Goal: Task Accomplishment & Management: Manage account settings

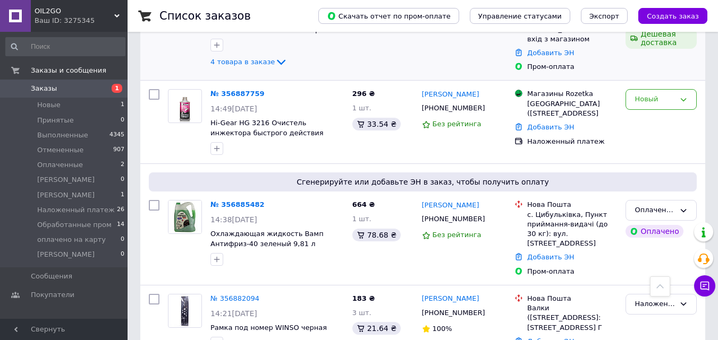
scroll to position [106, 0]
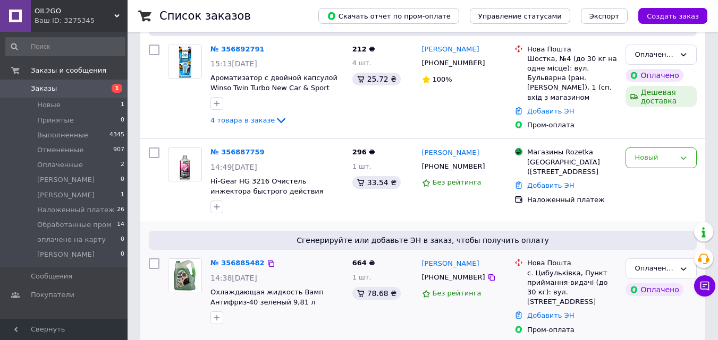
click at [558, 270] on div "с. Цибульківка, Пункт приймання-видачі (до 30 кг): вул. [STREET_ADDRESS]" at bounding box center [572, 288] width 90 height 39
click at [558, 270] on div "с. Цибульківка, Пункт приймання-видачі (до 30 кг): вул. Шкільна, 4" at bounding box center [572, 288] width 90 height 39
copy div "Цибульківка"
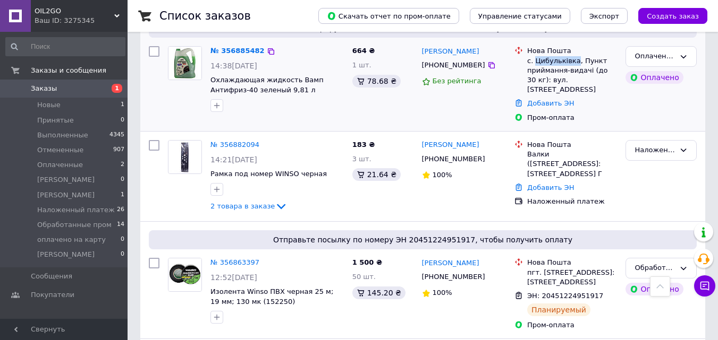
scroll to position [266, 0]
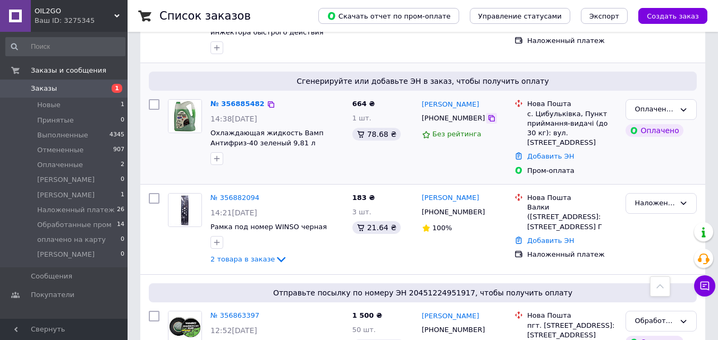
click at [487, 117] on icon at bounding box center [491, 118] width 8 height 8
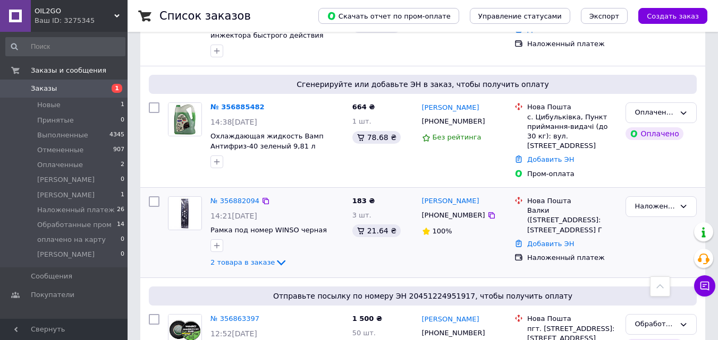
scroll to position [212, 0]
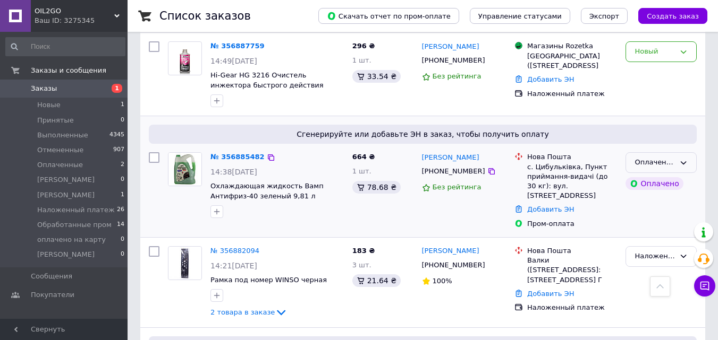
click at [658, 160] on div "Оплаченный" at bounding box center [654, 162] width 40 height 11
click at [660, 225] on li "Обработанные пром" at bounding box center [661, 233] width 70 height 30
drag, startPoint x: 480, startPoint y: 167, endPoint x: 547, endPoint y: 168, distance: 67.5
click at [488, 168] on icon at bounding box center [491, 171] width 6 height 6
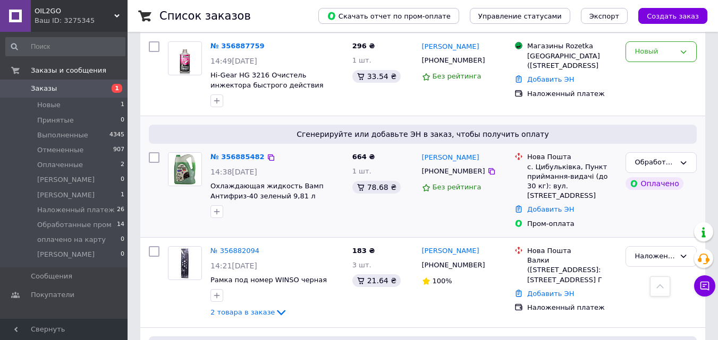
drag, startPoint x: 475, startPoint y: 169, endPoint x: 469, endPoint y: 179, distance: 11.9
click at [487, 169] on icon at bounding box center [491, 171] width 8 height 8
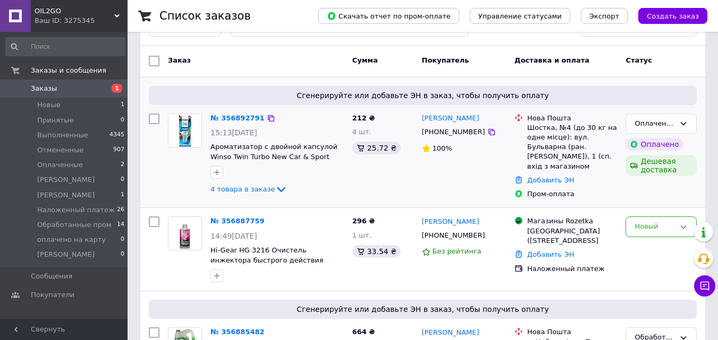
scroll to position [53, 0]
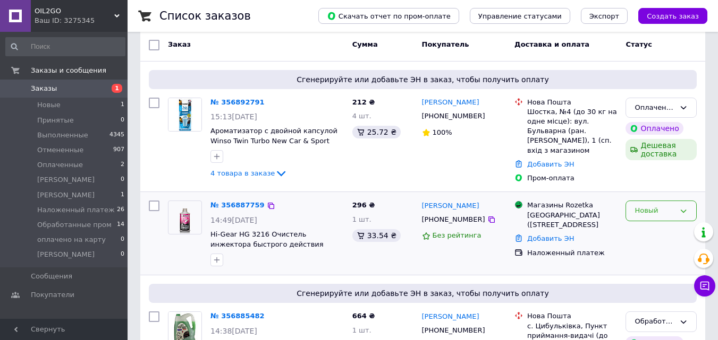
click at [662, 206] on div "Новый" at bounding box center [654, 211] width 40 height 11
click at [662, 224] on li "Принят" at bounding box center [661, 234] width 70 height 20
drag, startPoint x: 479, startPoint y: 216, endPoint x: 447, endPoint y: 207, distance: 32.8
click at [488, 217] on icon at bounding box center [491, 220] width 6 height 6
click at [645, 212] on div "Принят" at bounding box center [654, 211] width 40 height 11
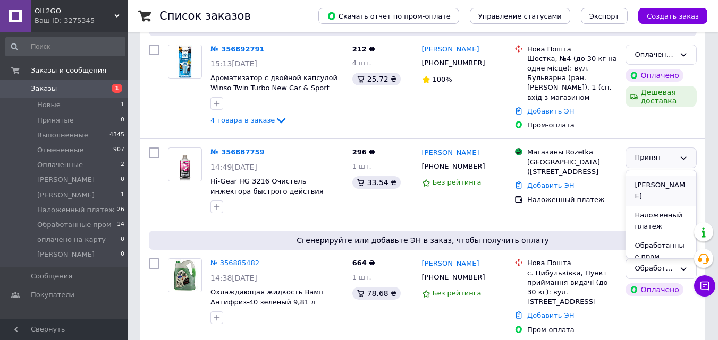
scroll to position [99, 0]
click at [649, 211] on li "Наложенный платеж" at bounding box center [661, 205] width 70 height 30
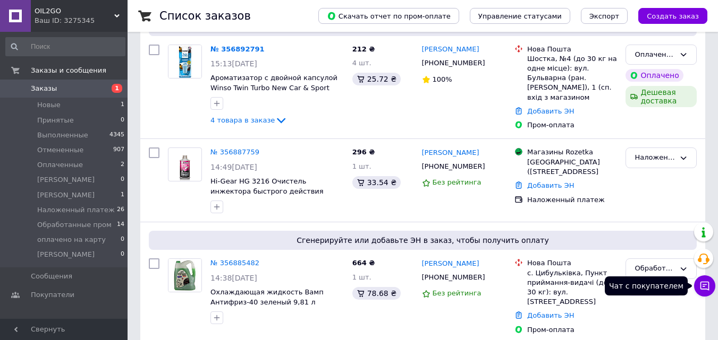
click at [711, 291] on button "Чат с покупателем" at bounding box center [704, 286] width 21 height 21
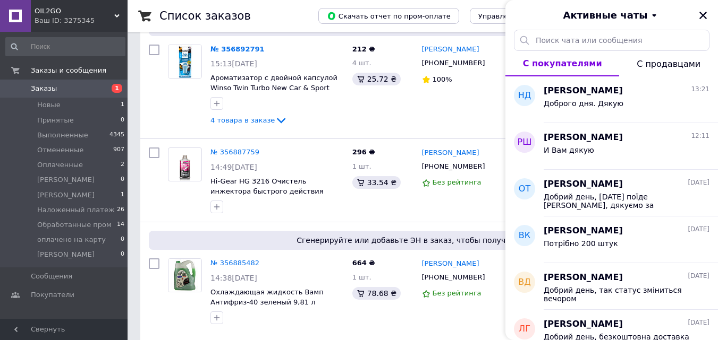
click at [641, 72] on button "С продавцами" at bounding box center [668, 63] width 99 height 25
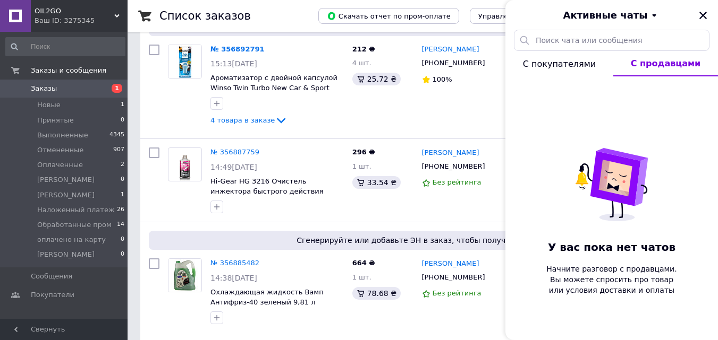
click at [541, 69] on span "С покупателями" at bounding box center [559, 64] width 73 height 10
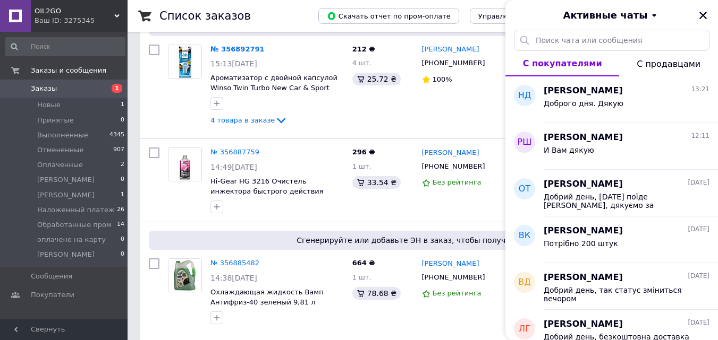
click at [700, 22] on div "Активные чаты" at bounding box center [611, 15] width 212 height 30
click at [700, 18] on icon "Закрыть" at bounding box center [703, 16] width 10 height 10
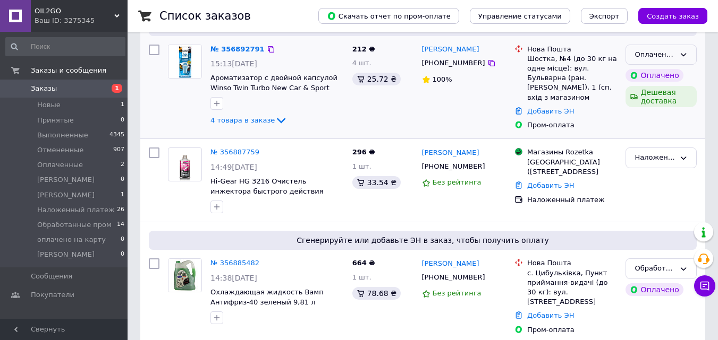
click at [691, 54] on div "Оплаченный" at bounding box center [660, 55] width 71 height 21
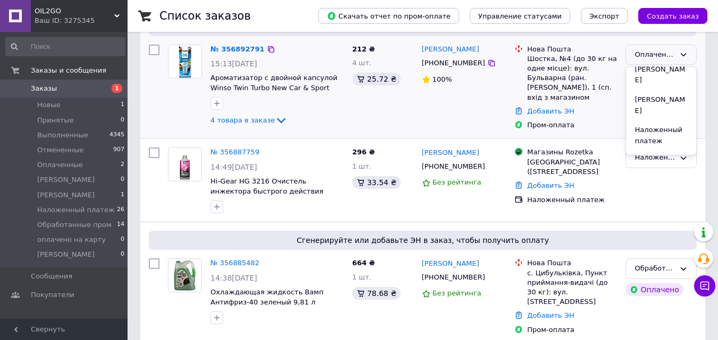
scroll to position [152, 0]
click at [651, 83] on li "Обработанные пром" at bounding box center [661, 79] width 70 height 30
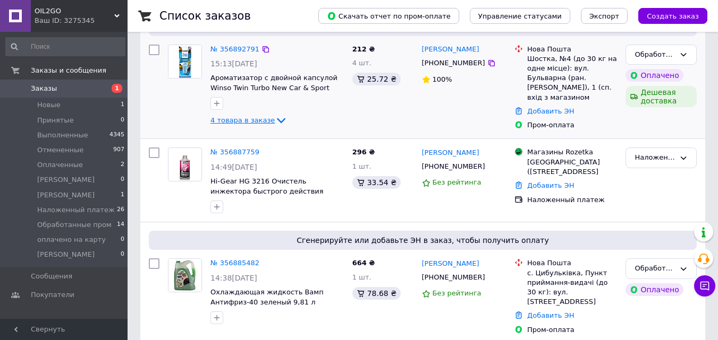
click at [275, 115] on icon at bounding box center [281, 120] width 13 height 13
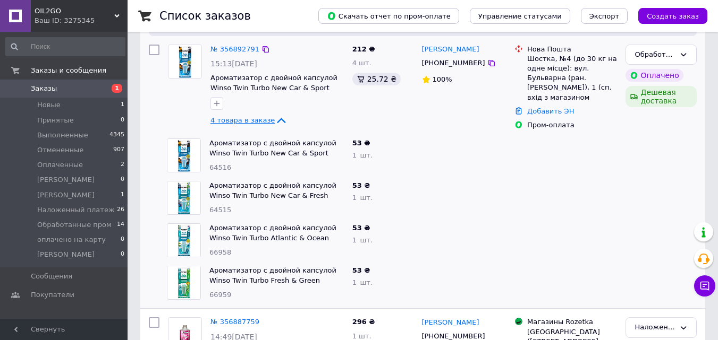
click at [275, 118] on icon at bounding box center [281, 120] width 13 height 13
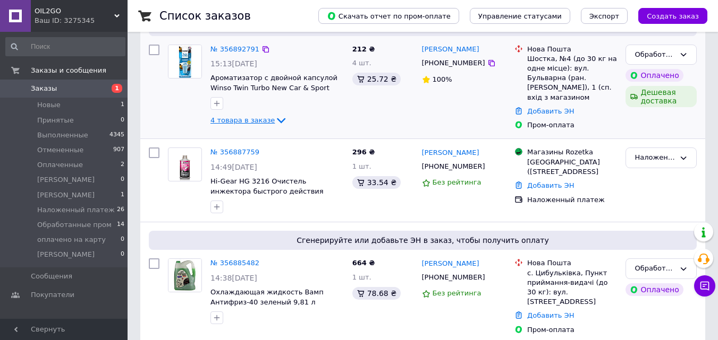
drag, startPoint x: 481, startPoint y: 63, endPoint x: 499, endPoint y: 67, distance: 19.1
click at [487, 63] on icon at bounding box center [491, 63] width 8 height 8
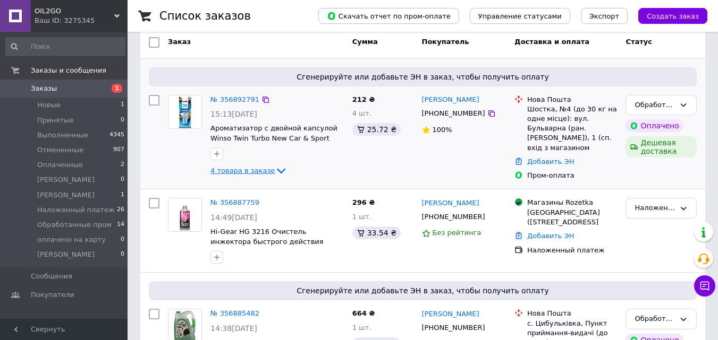
scroll to position [0, 0]
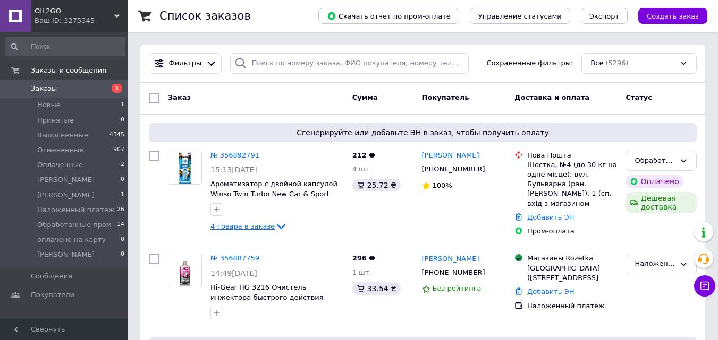
click at [262, 224] on span "4 товара в заказе" at bounding box center [242, 227] width 64 height 8
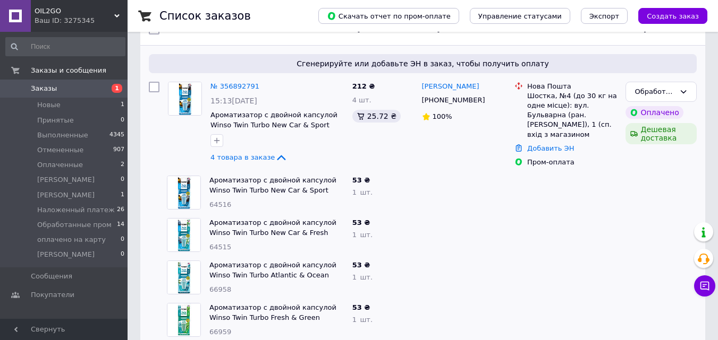
scroll to position [53, 0]
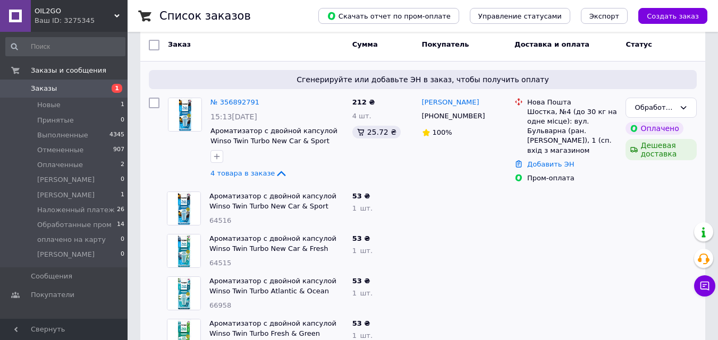
click at [487, 118] on icon at bounding box center [491, 116] width 8 height 8
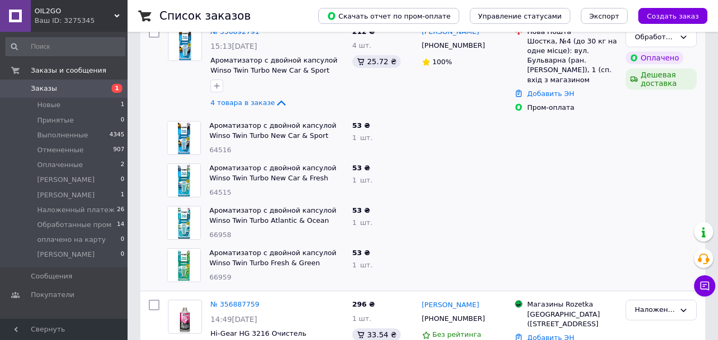
scroll to position [159, 0]
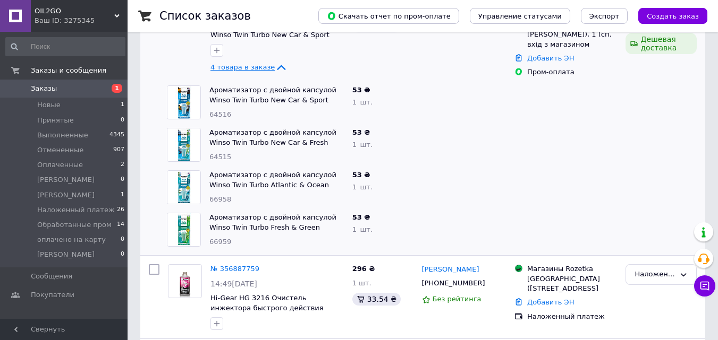
click at [235, 70] on span "4 товара в заказе" at bounding box center [242, 67] width 64 height 8
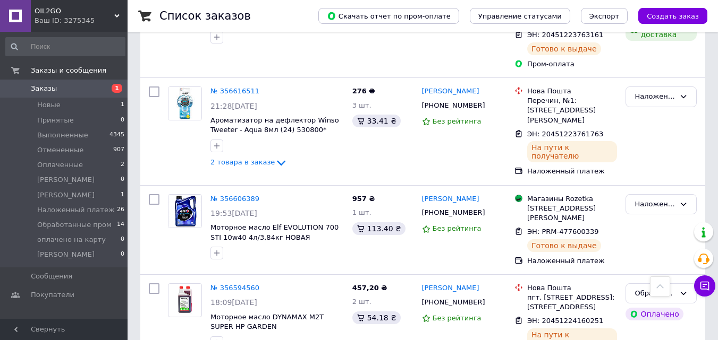
scroll to position [1895, 0]
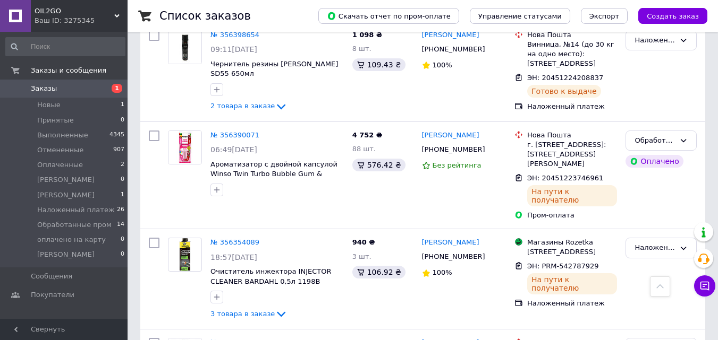
scroll to position [1169, 0]
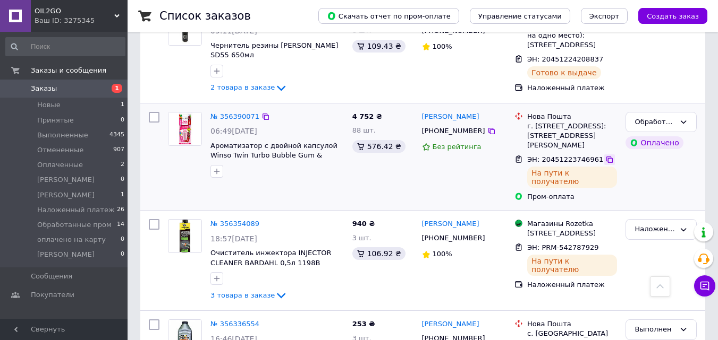
click at [606, 157] on icon at bounding box center [609, 160] width 6 height 6
click at [240, 113] on link "№ 356390071" at bounding box center [234, 117] width 49 height 8
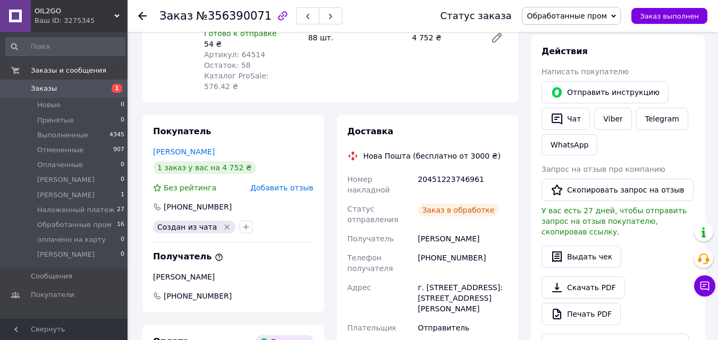
scroll to position [478, 0]
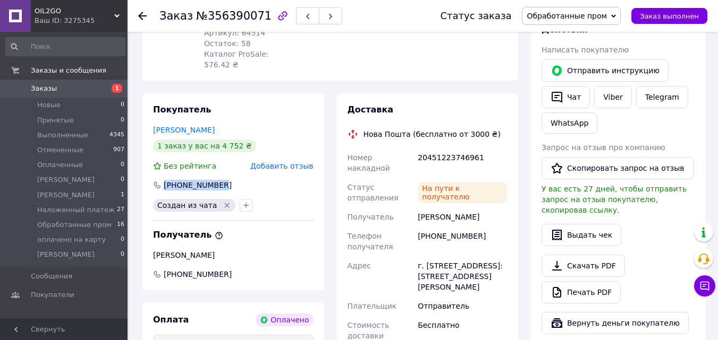
drag, startPoint x: 226, startPoint y: 150, endPoint x: 165, endPoint y: 151, distance: 61.1
click at [165, 180] on div "+380731340075" at bounding box center [233, 185] width 163 height 11
copy div "+380731340075"
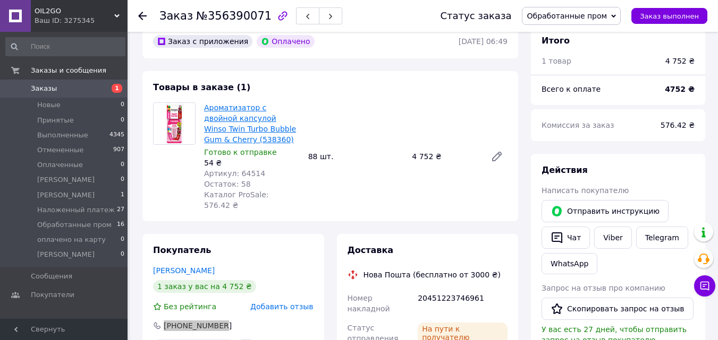
scroll to position [319, 0]
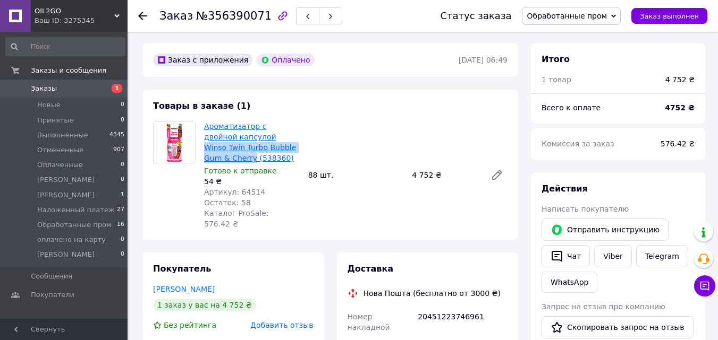
drag, startPoint x: 282, startPoint y: 127, endPoint x: 239, endPoint y: 115, distance: 44.1
click at [239, 121] on span "Ароматизатор с двойной капсулой Winso Twin Turbo Bubble Gum & Cherry (538360)" at bounding box center [252, 142] width 96 height 42
copy link "Winso Twin Turbo Bubble Gum & Cherry"
click at [485, 308] on div "20451223746961" at bounding box center [462, 323] width 94 height 30
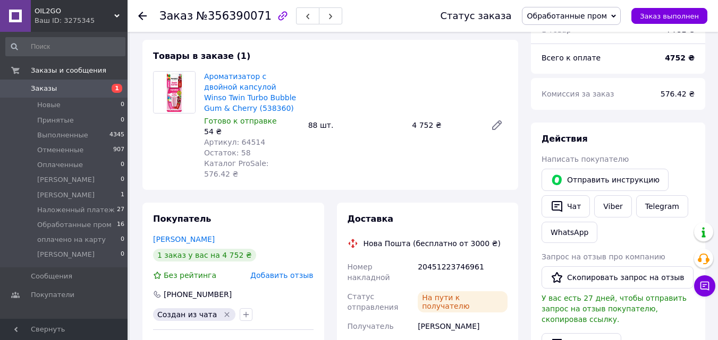
scroll to position [478, 0]
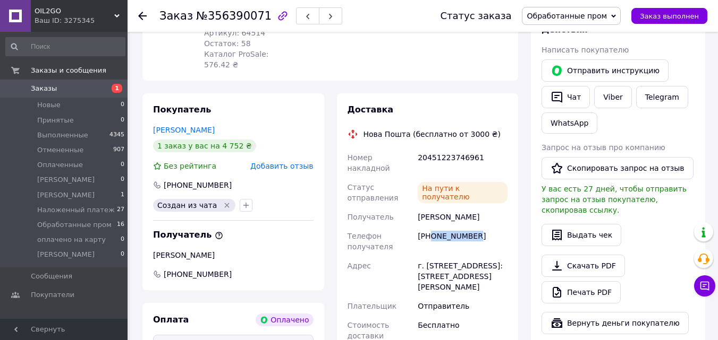
drag, startPoint x: 476, startPoint y: 194, endPoint x: 431, endPoint y: 191, distance: 45.8
click at [431, 227] on div "+380973145537" at bounding box center [462, 242] width 94 height 30
click at [220, 180] on div "+380731340075" at bounding box center [233, 185] width 163 height 11
drag, startPoint x: 220, startPoint y: 154, endPoint x: 166, endPoint y: 154, distance: 54.7
click at [166, 180] on div "+380731340075" at bounding box center [233, 185] width 163 height 11
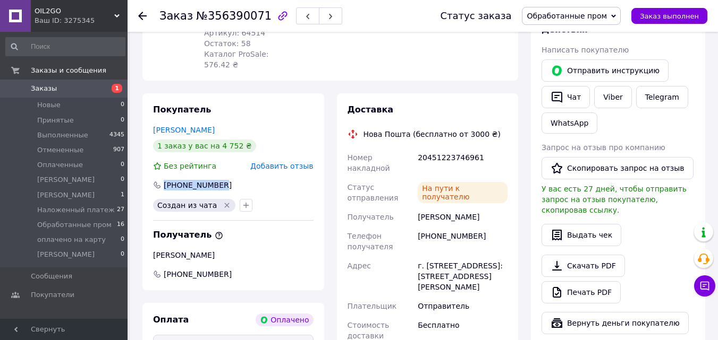
copy div "+380731340075"
drag, startPoint x: 152, startPoint y: 221, endPoint x: 242, endPoint y: 250, distance: 93.7
click at [242, 250] on div "Покупатель Кисельчук Владимир 1 заказ у вас на 4 752 ₴ Без рейтинга Добавить от…" at bounding box center [233, 191] width 182 height 197
copy div "Герасимчук Микола +380973145537"
click at [86, 91] on span "Заказы" at bounding box center [64, 89] width 67 height 10
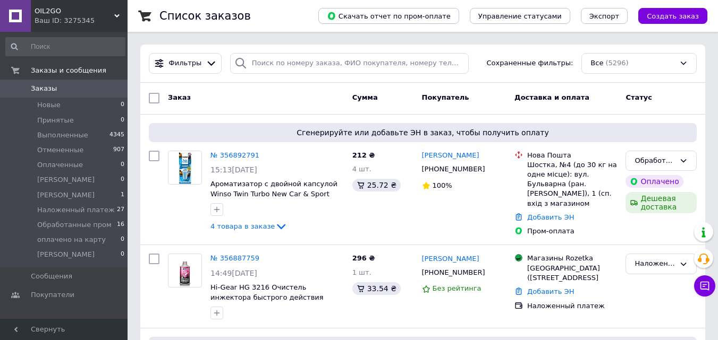
click at [108, 18] on div "Ваш ID: 3275345" at bounding box center [81, 21] width 93 height 10
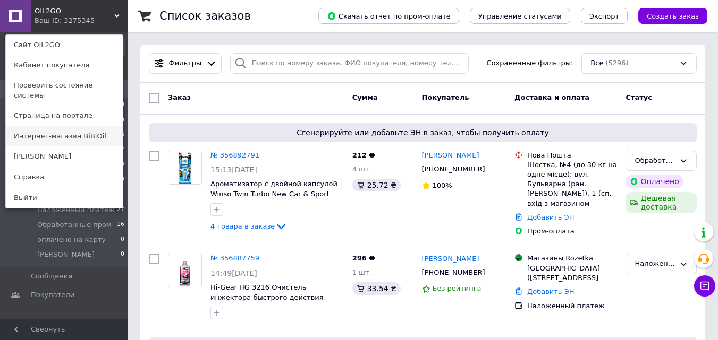
click at [91, 126] on link "Интернет-магазин BiBiOil" at bounding box center [64, 136] width 117 height 20
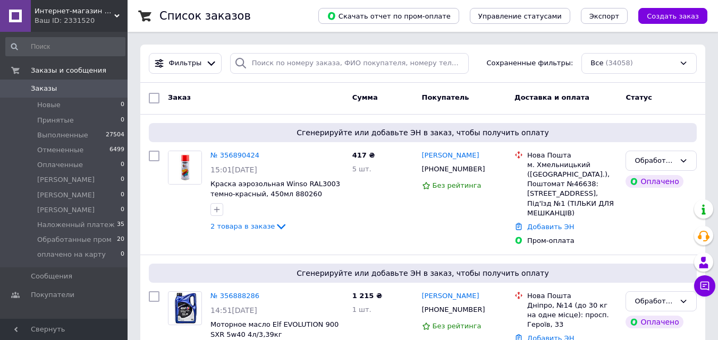
click at [90, 8] on span "Интернет-магазин BiBiOil" at bounding box center [75, 11] width 80 height 10
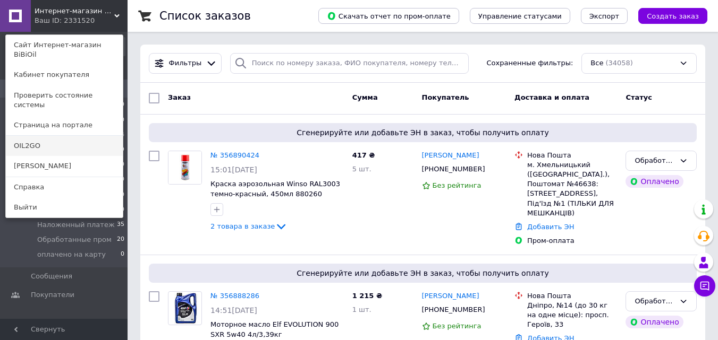
click at [55, 136] on link "OIL2GO" at bounding box center [64, 146] width 117 height 20
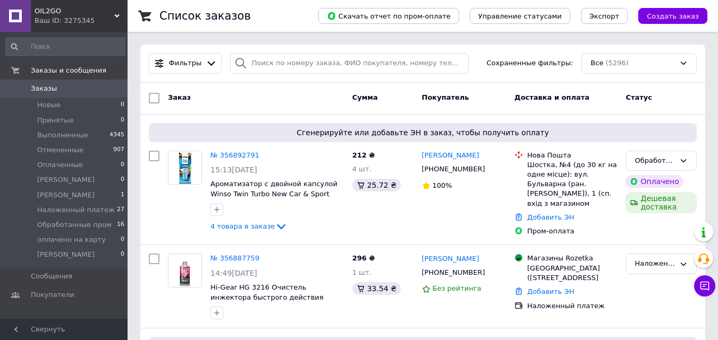
click at [76, 13] on span "OIL2GO" at bounding box center [75, 11] width 80 height 10
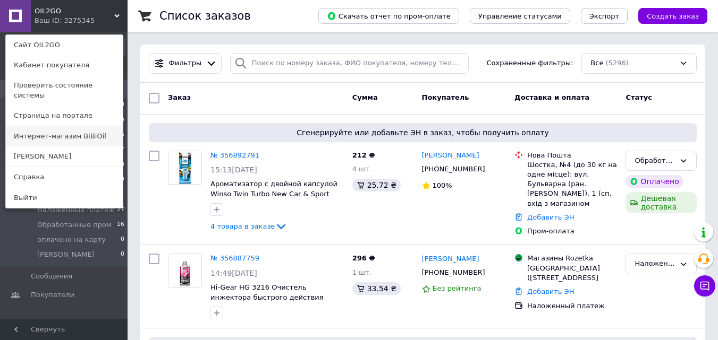
click at [83, 130] on link "Интернет-магазин BiBiOil" at bounding box center [64, 136] width 117 height 20
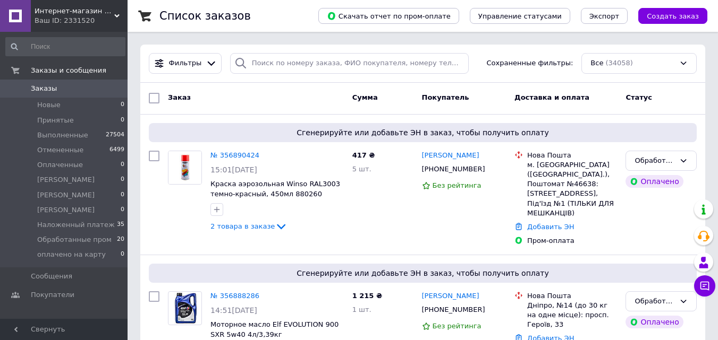
click at [93, 4] on div "Интернет-магазин BiBiOil Ваш ID: 2331520" at bounding box center [79, 16] width 97 height 32
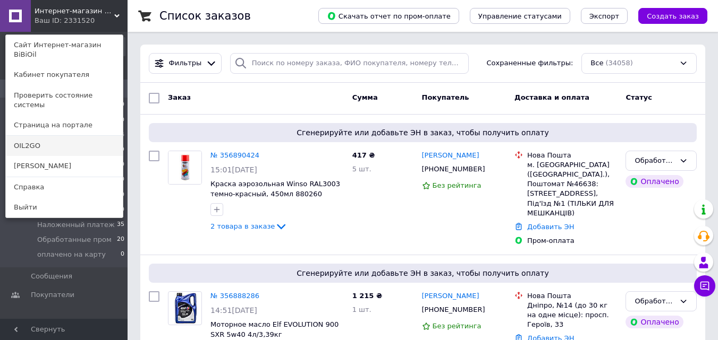
click at [73, 136] on link "OIL2GO" at bounding box center [64, 146] width 117 height 20
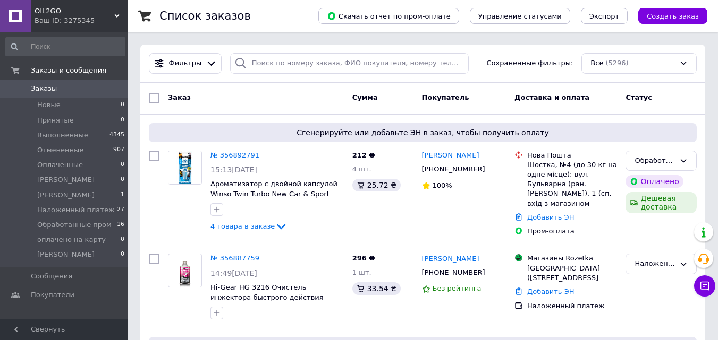
click at [95, 16] on div "Ваш ID: 3275345" at bounding box center [81, 21] width 93 height 10
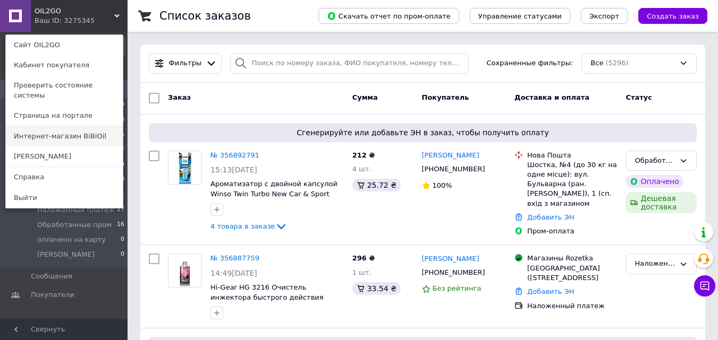
click at [92, 126] on link "Интернет-магазин BiBiOil" at bounding box center [64, 136] width 117 height 20
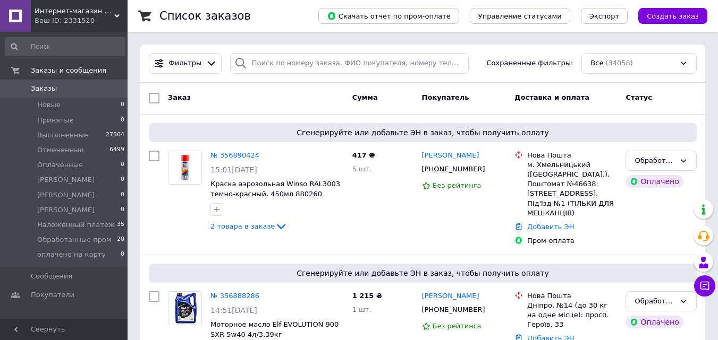
click at [70, 13] on span "Интернет-магазин BiBiOil" at bounding box center [75, 11] width 80 height 10
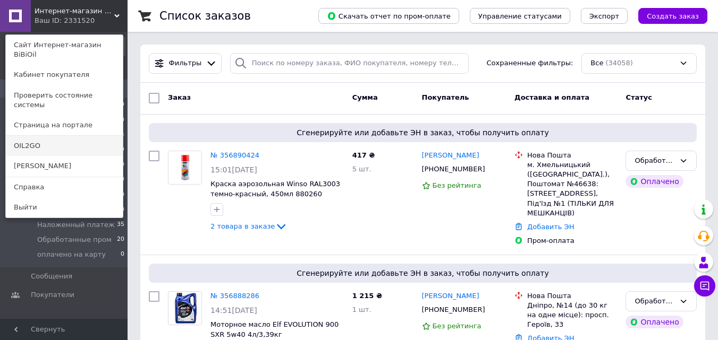
click at [38, 136] on link "OIL2GO" at bounding box center [64, 146] width 117 height 20
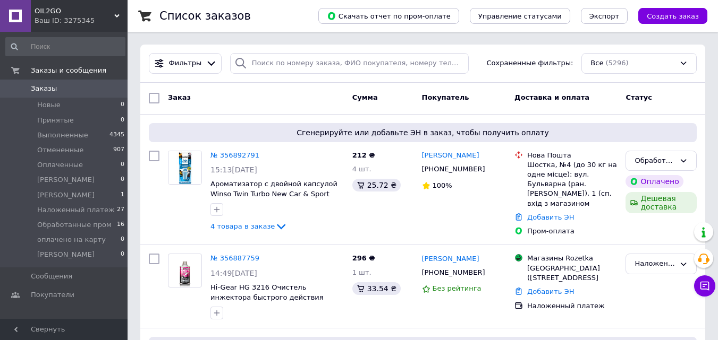
click at [83, 10] on span "OIL2GO" at bounding box center [75, 11] width 80 height 10
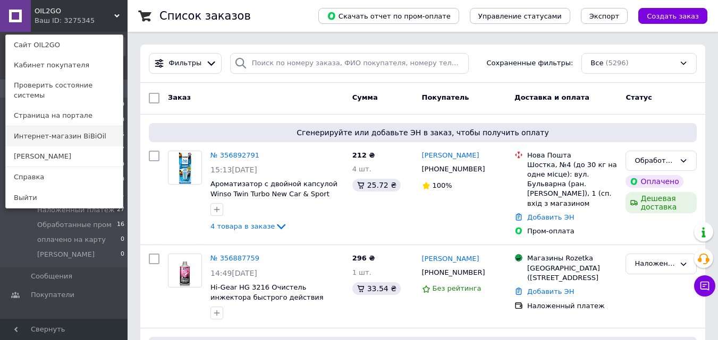
click at [77, 126] on link "Интернет-магазин BiBiOil" at bounding box center [64, 136] width 117 height 20
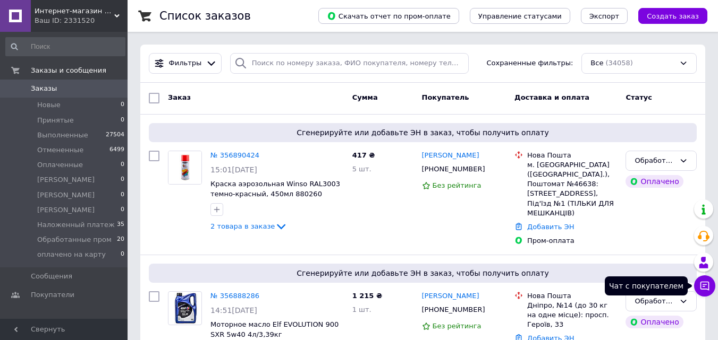
click at [699, 290] on icon at bounding box center [704, 286] width 11 height 11
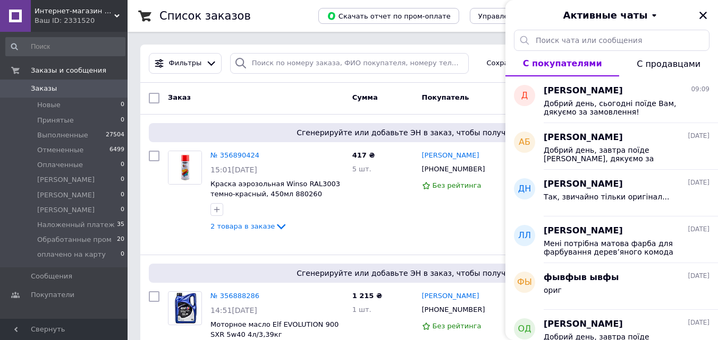
click at [661, 66] on span "С продавцами" at bounding box center [668, 64] width 64 height 10
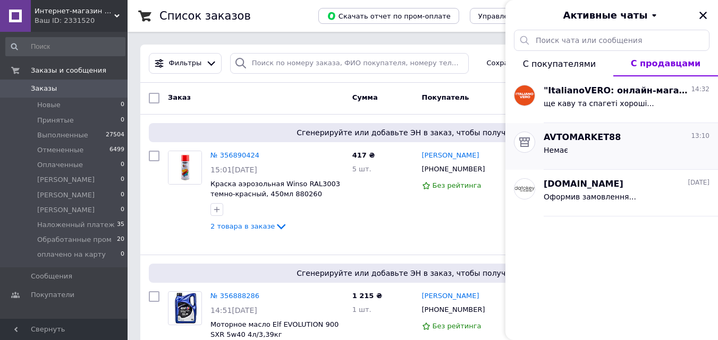
click at [557, 146] on span "Немає" at bounding box center [555, 150] width 24 height 8
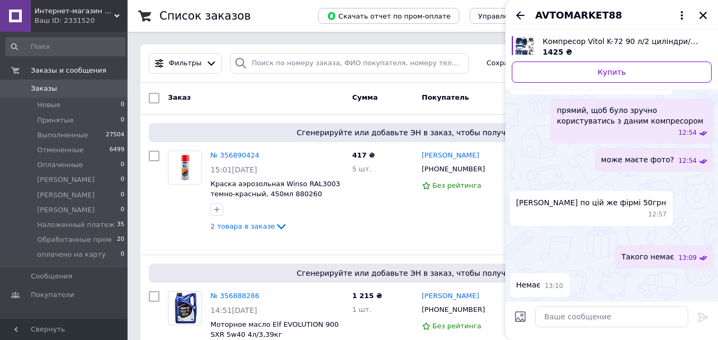
scroll to position [1120, 0]
click at [527, 47] on img "Посмотреть товар" at bounding box center [524, 45] width 19 height 19
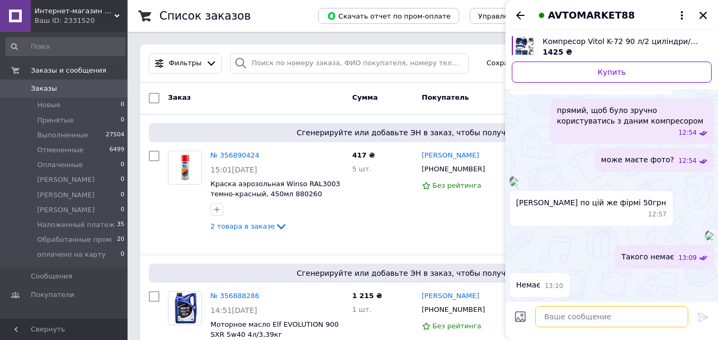
click at [606, 316] on textarea at bounding box center [611, 316] width 153 height 21
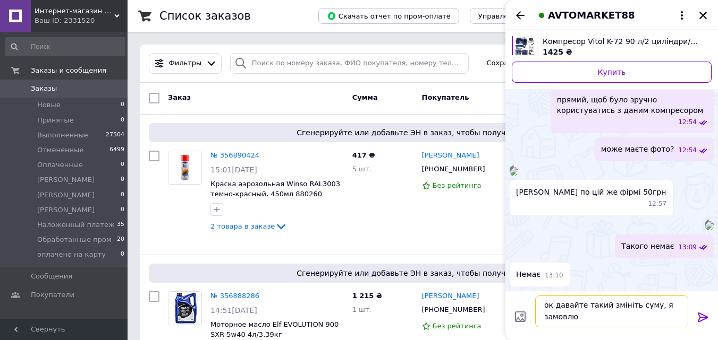
scroll to position [1, 0]
type textarea "ок давайте такий змініть суму, я замовлю оплату частинами..."
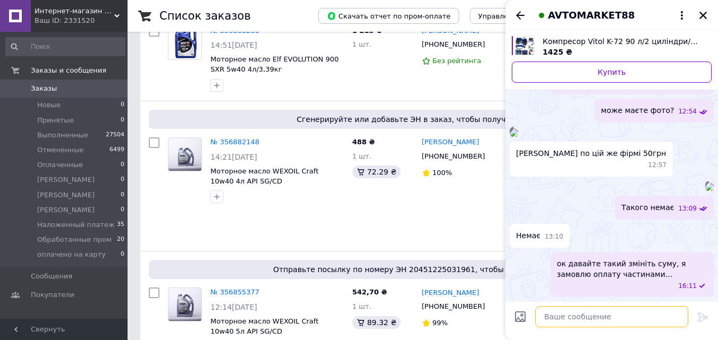
scroll to position [1235, 0]
click at [515, 18] on icon "Назад" at bounding box center [520, 15] width 13 height 13
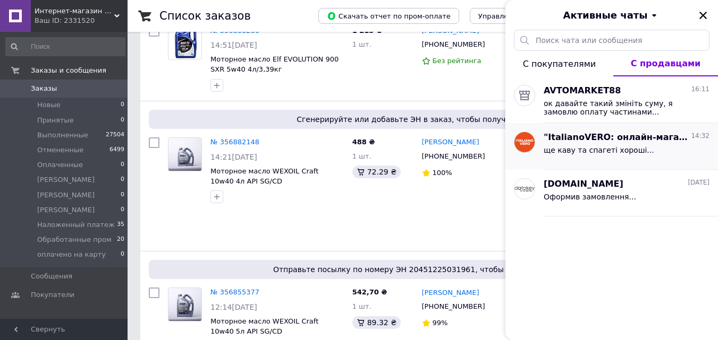
click at [596, 146] on span "ще каву та спагеті хороші..." at bounding box center [598, 150] width 110 height 8
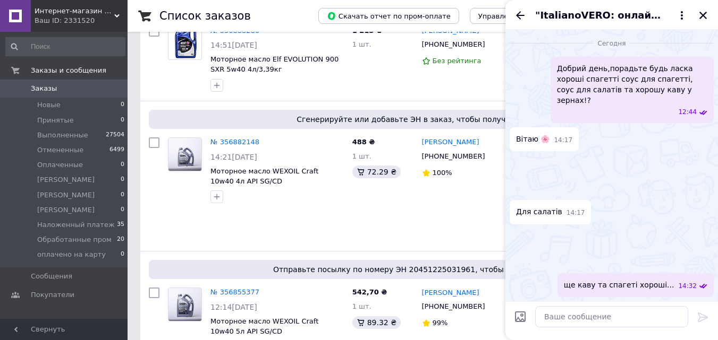
scroll to position [808, 0]
click at [702, 14] on icon "Закрыть" at bounding box center [702, 15] width 7 height 7
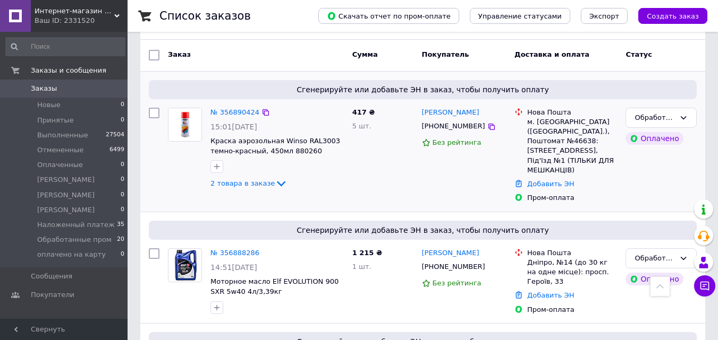
scroll to position [0, 0]
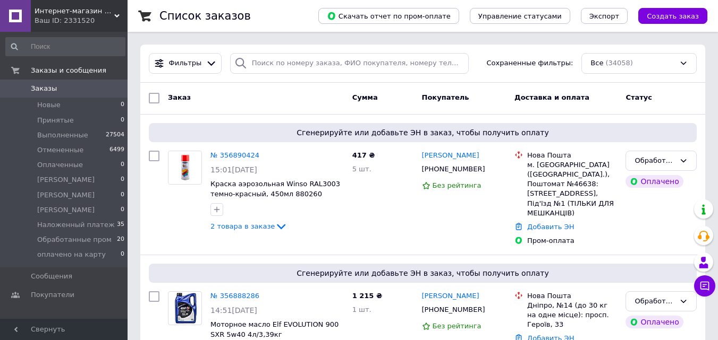
click at [80, 20] on div "Ваш ID: 2331520" at bounding box center [81, 21] width 93 height 10
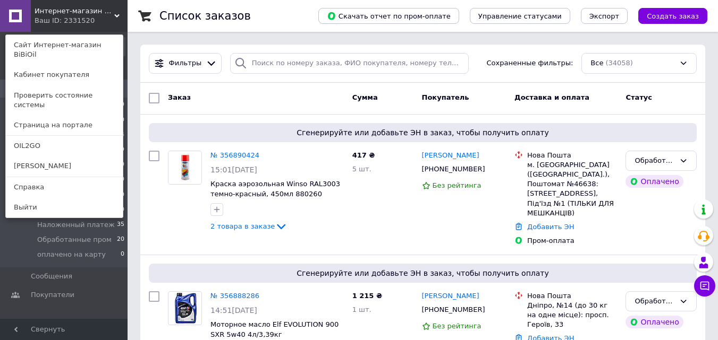
click at [46, 136] on link "OIL2GO" at bounding box center [64, 146] width 117 height 20
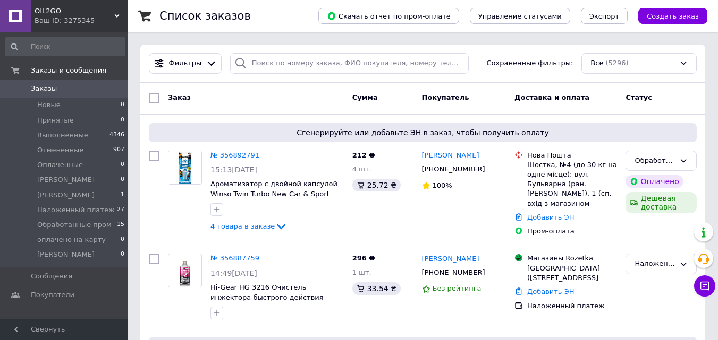
click at [90, 11] on span "OIL2GO" at bounding box center [75, 11] width 80 height 10
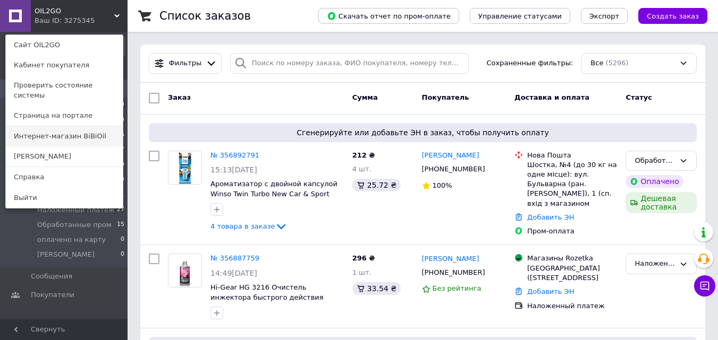
click at [79, 126] on link "Интернет-магазин BiBiOil" at bounding box center [64, 136] width 117 height 20
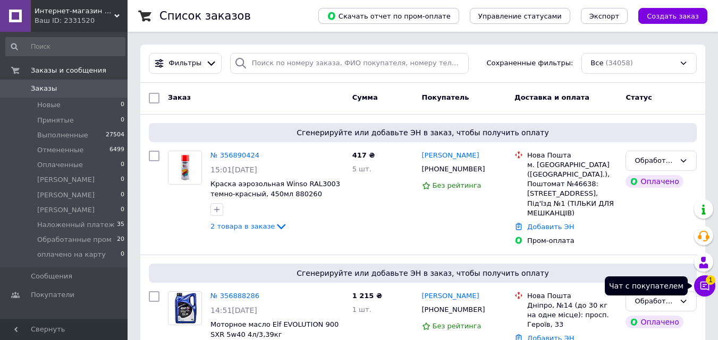
click at [703, 288] on icon at bounding box center [704, 286] width 11 height 11
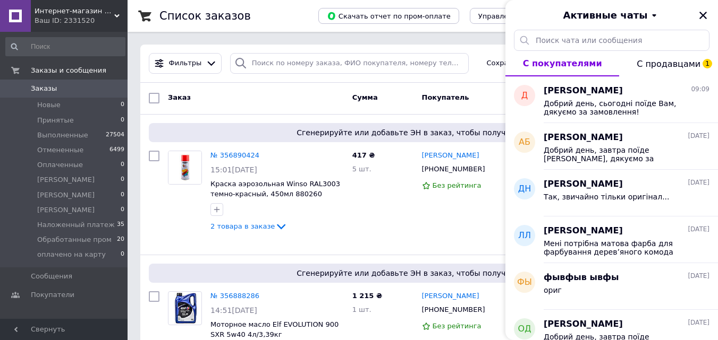
click at [676, 63] on span "С продавцами 1" at bounding box center [668, 64] width 64 height 10
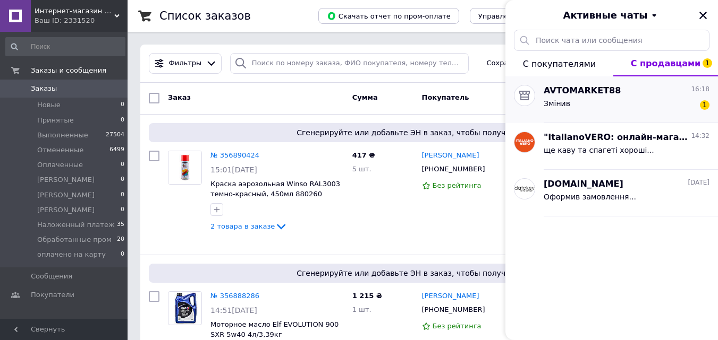
click at [604, 110] on div "Змінив 1" at bounding box center [626, 105] width 166 height 17
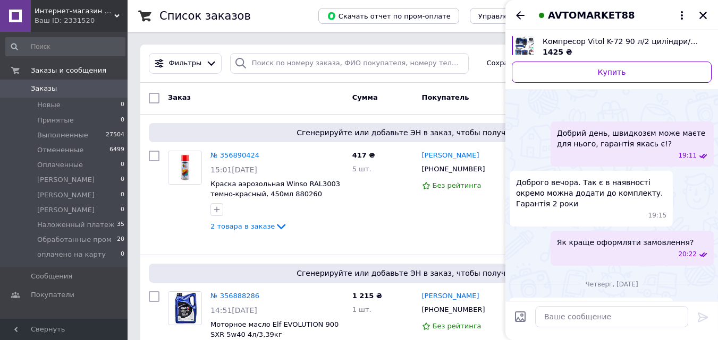
scroll to position [1282, 0]
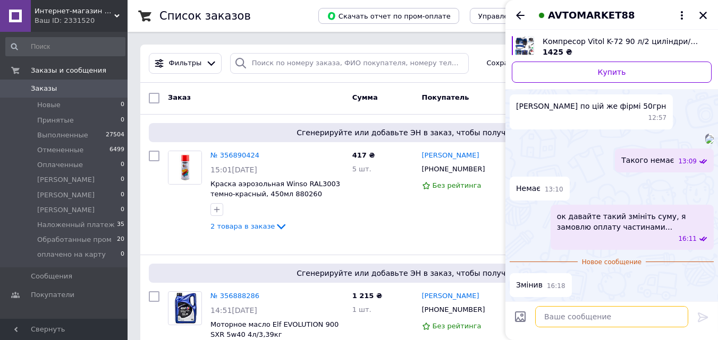
click at [566, 318] on textarea at bounding box center [611, 316] width 153 height 21
type textarea "через 20хв оформлю, дякую Вам"
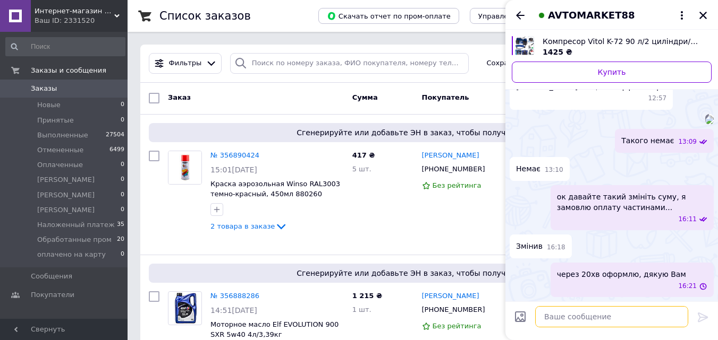
scroll to position [1292, 0]
click at [519, 10] on icon "Назад" at bounding box center [520, 15] width 13 height 13
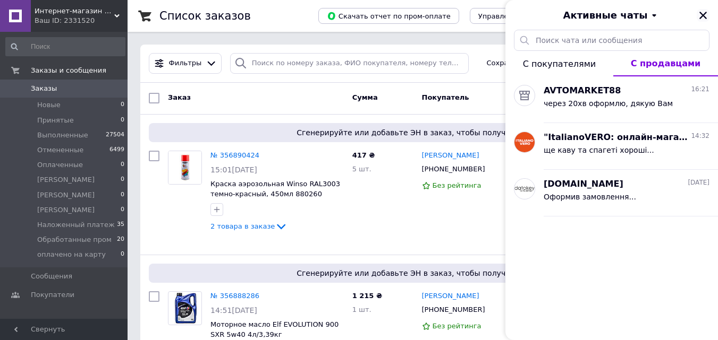
click at [703, 16] on icon "Закрыть" at bounding box center [703, 16] width 10 height 10
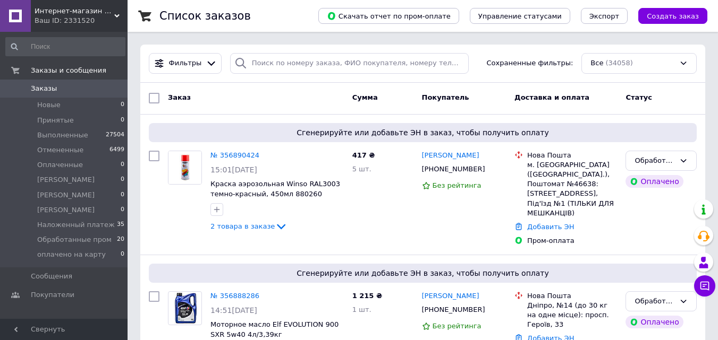
click at [91, 7] on span "Интернет-магазин BiBiOil" at bounding box center [75, 11] width 80 height 10
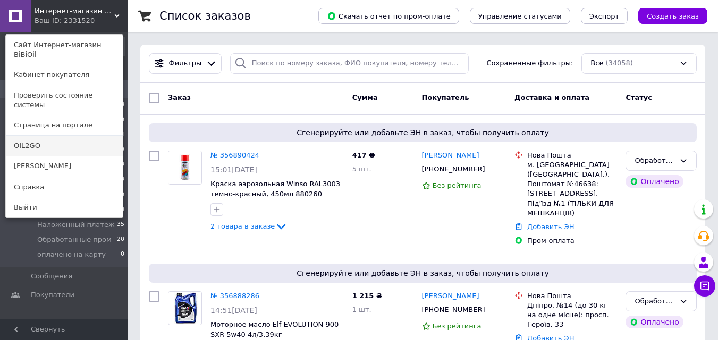
click at [59, 136] on link "OIL2GO" at bounding box center [64, 146] width 117 height 20
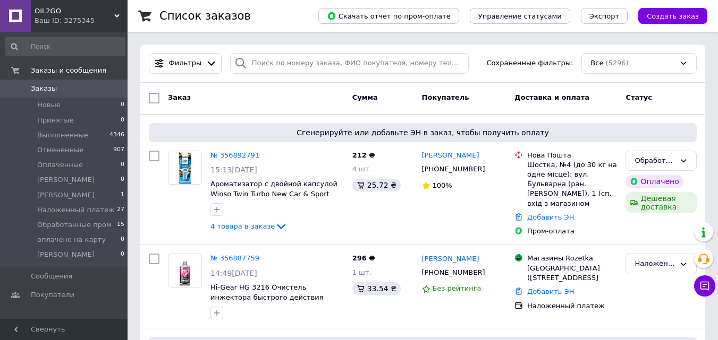
click at [95, 17] on div "Ваш ID: 3275345" at bounding box center [81, 21] width 93 height 10
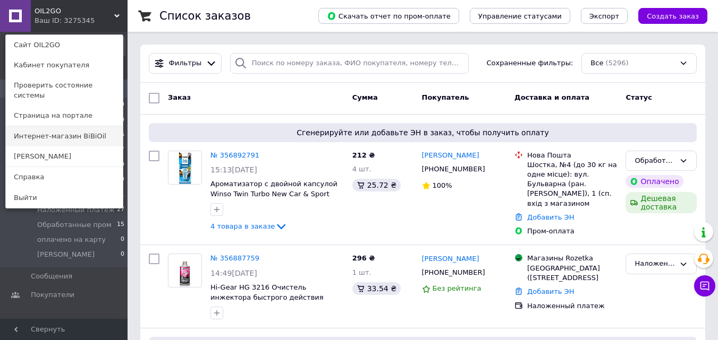
click at [92, 126] on link "Интернет-магазин BiBiOil" at bounding box center [64, 136] width 117 height 20
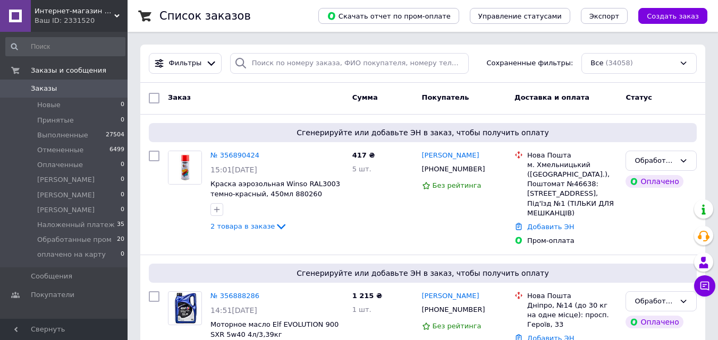
click at [78, 19] on div "Ваш ID: 2331520" at bounding box center [81, 21] width 93 height 10
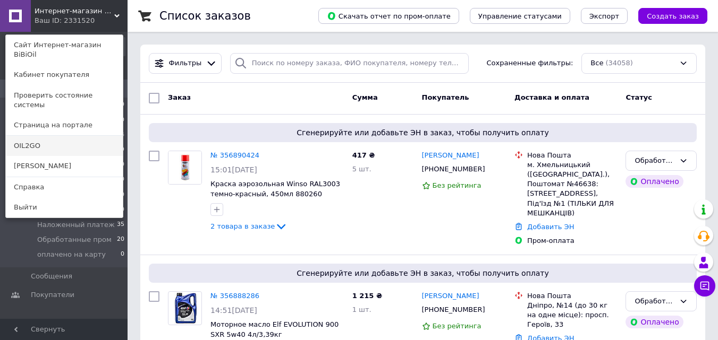
click at [53, 136] on link "OIL2GO" at bounding box center [64, 146] width 117 height 20
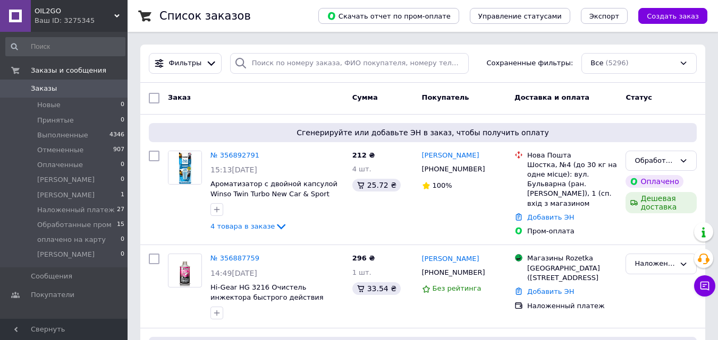
click at [100, 16] on div "Ваш ID: 3275345" at bounding box center [81, 21] width 93 height 10
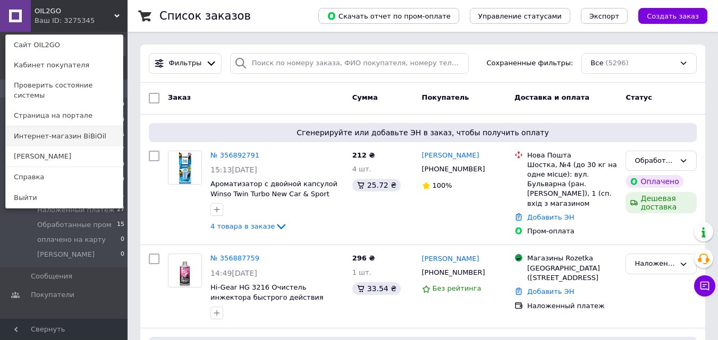
click at [95, 132] on link "Интернет-магазин BiBiOil" at bounding box center [64, 136] width 117 height 20
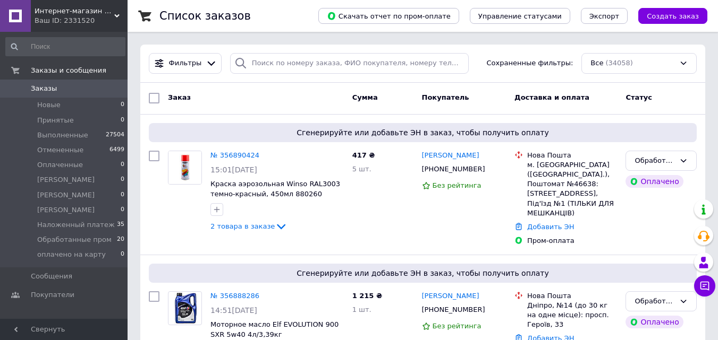
click at [63, 11] on span "Интернет-магазин BiBiOil" at bounding box center [75, 11] width 80 height 10
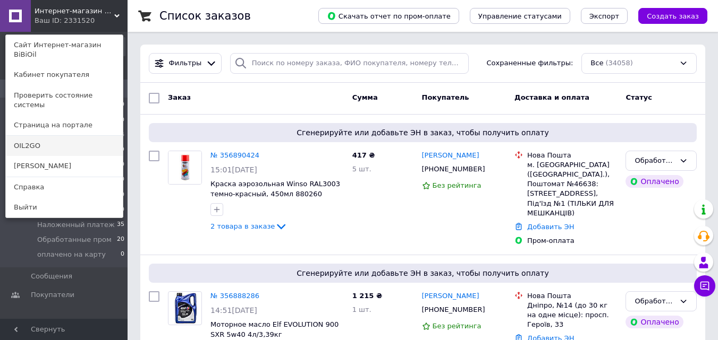
click at [40, 136] on link "OIL2GO" at bounding box center [64, 146] width 117 height 20
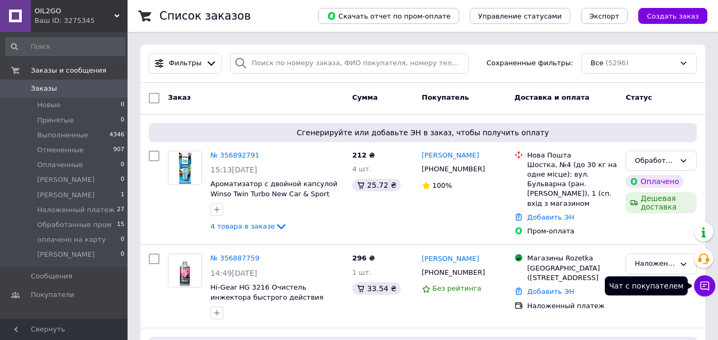
click at [701, 277] on button "Чат с покупателем" at bounding box center [704, 286] width 21 height 21
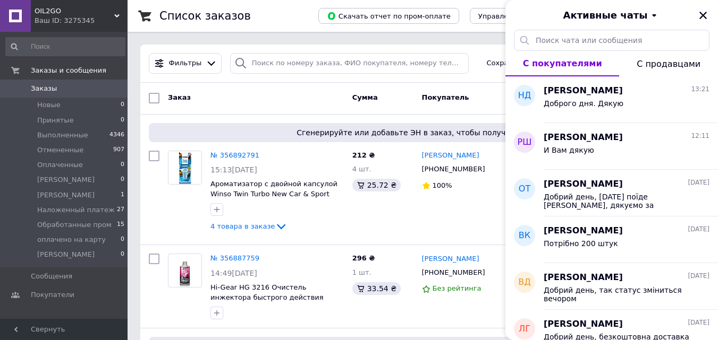
click at [657, 66] on span "С продавцами" at bounding box center [668, 64] width 64 height 10
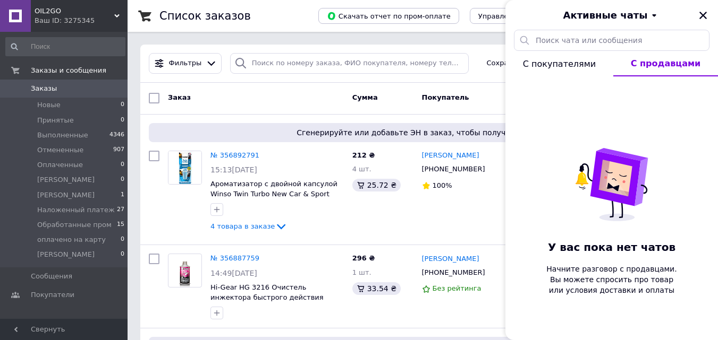
click at [704, 8] on div "Активные чаты" at bounding box center [611, 15] width 212 height 30
click at [702, 18] on icon "Закрыть" at bounding box center [703, 16] width 10 height 10
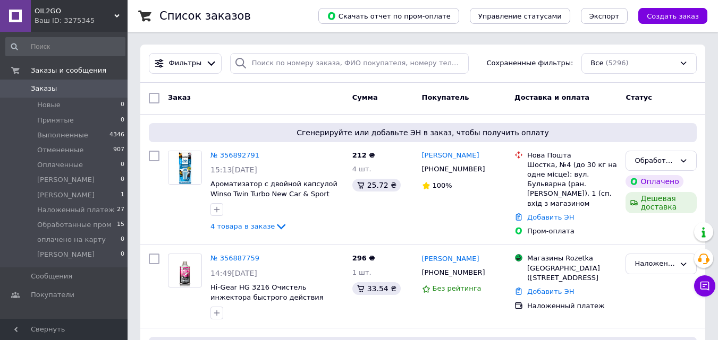
click at [118, 7] on div "OIL2GO Ваш ID: 3275345" at bounding box center [79, 16] width 97 height 32
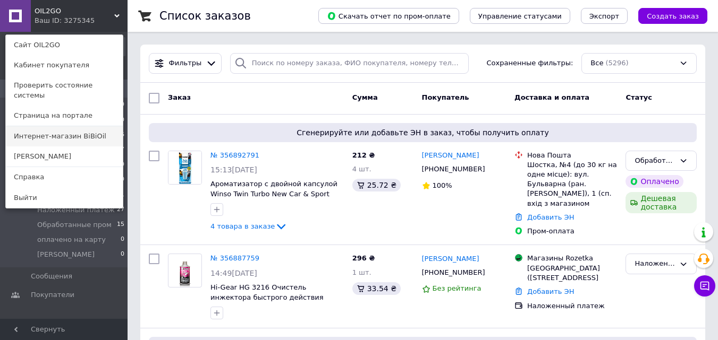
click at [83, 129] on link "Интернет-магазин BiBiOil" at bounding box center [64, 136] width 117 height 20
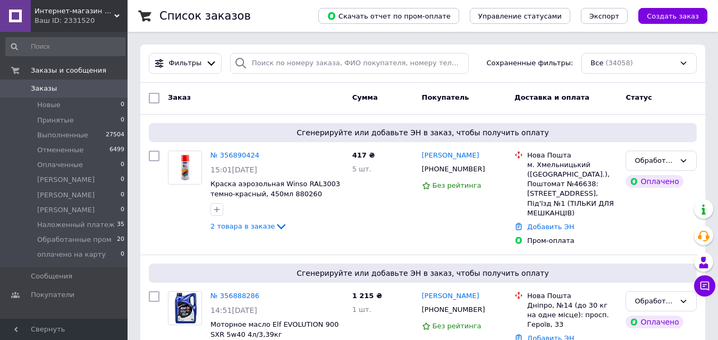
click at [93, 10] on span "Интернет-магазин BiBiOil" at bounding box center [75, 11] width 80 height 10
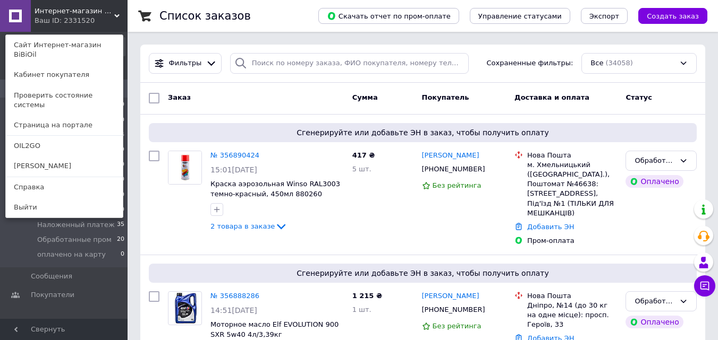
click at [57, 136] on link "OIL2GO" at bounding box center [64, 146] width 117 height 20
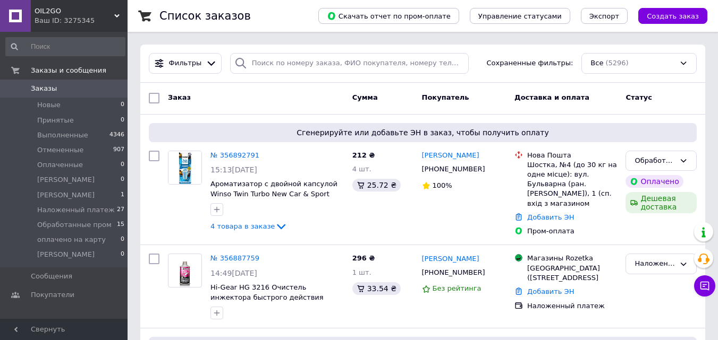
click at [89, 15] on span "OIL2GO" at bounding box center [75, 11] width 80 height 10
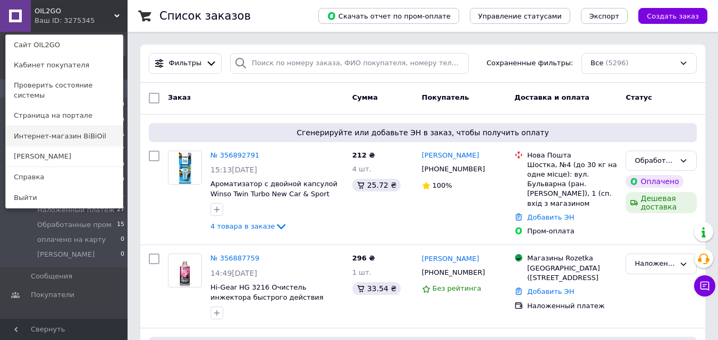
click at [78, 126] on link "Интернет-магазин BiBiOil" at bounding box center [64, 136] width 117 height 20
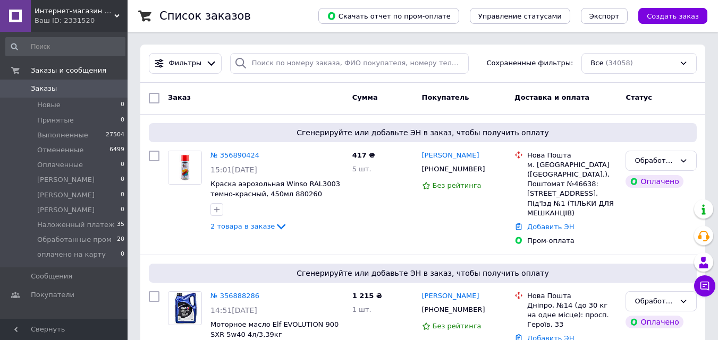
click at [82, 11] on span "Интернет-магазин BiBiOil" at bounding box center [75, 11] width 80 height 10
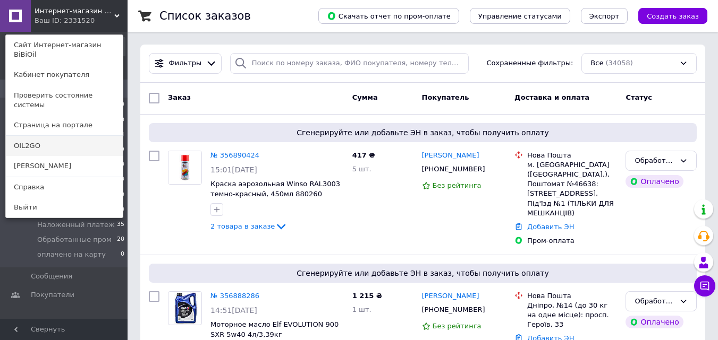
click at [39, 136] on link "OIL2GO" at bounding box center [64, 146] width 117 height 20
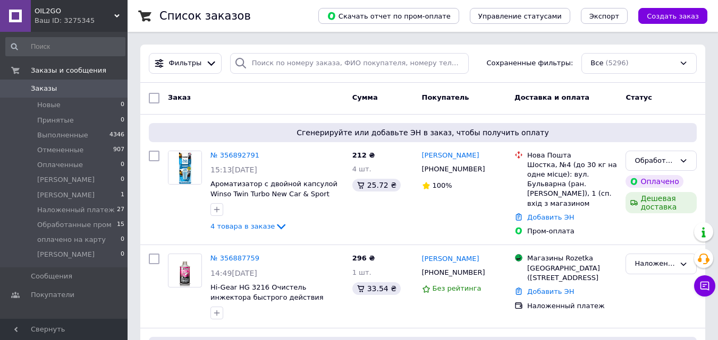
click at [73, 13] on span "OIL2GO" at bounding box center [75, 11] width 80 height 10
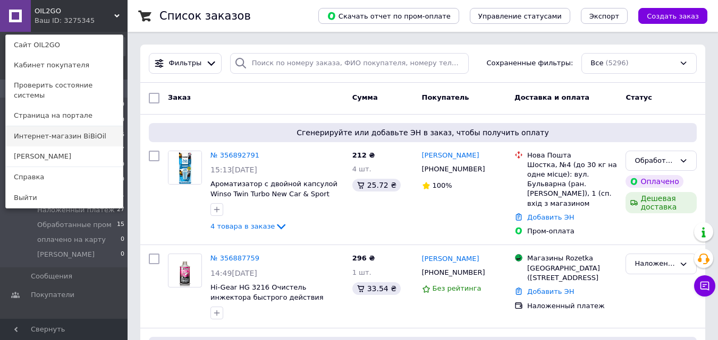
click at [99, 126] on link "Интернет-магазин BiBiOil" at bounding box center [64, 136] width 117 height 20
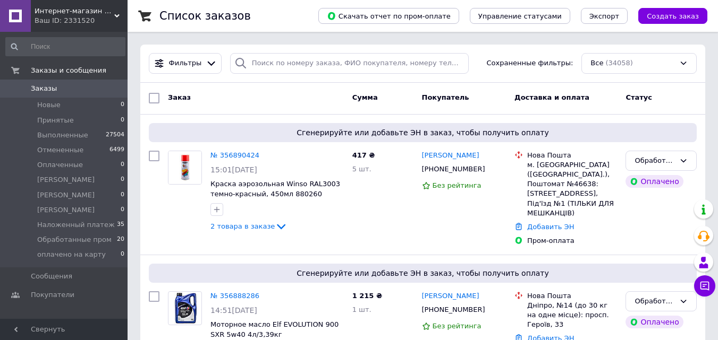
click at [78, 5] on div "Интернет-магазин BiBiOil Ваш ID: 2331520" at bounding box center [79, 16] width 97 height 32
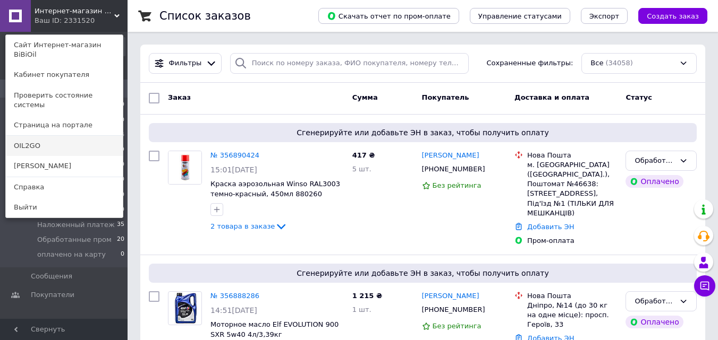
click at [50, 136] on link "OIL2GO" at bounding box center [64, 146] width 117 height 20
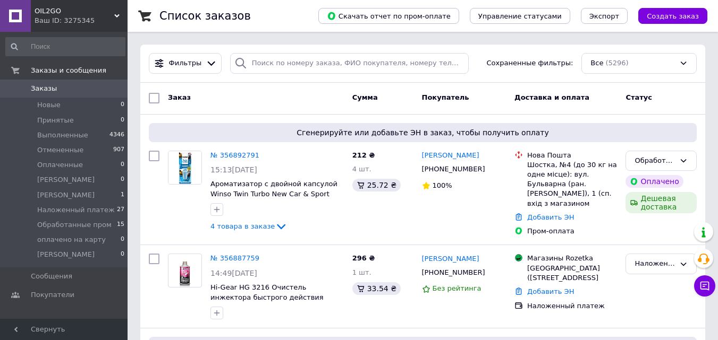
click at [101, 14] on span "OIL2GO" at bounding box center [75, 11] width 80 height 10
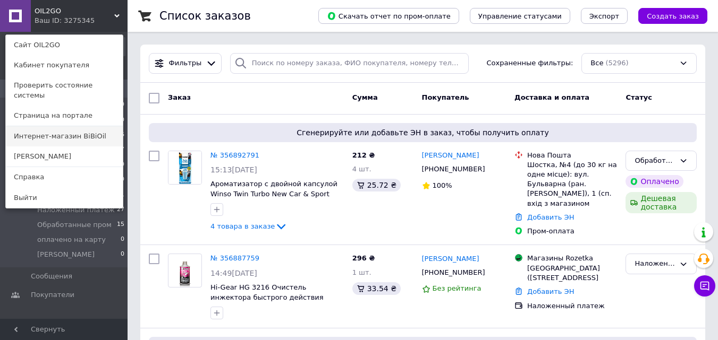
click at [83, 126] on link "Интернет-магазин BiBiOil" at bounding box center [64, 136] width 117 height 20
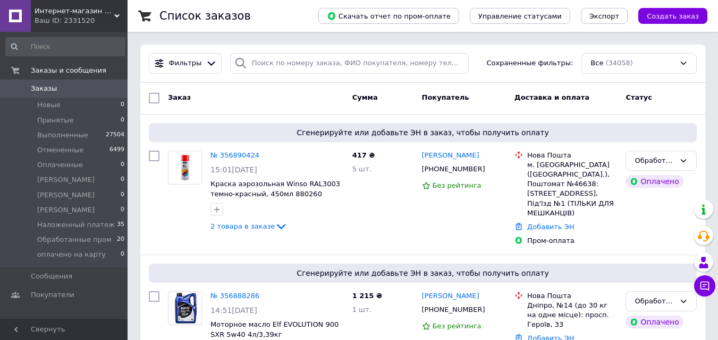
click at [92, 7] on span "Интернет-магазин BiBiOil" at bounding box center [75, 11] width 80 height 10
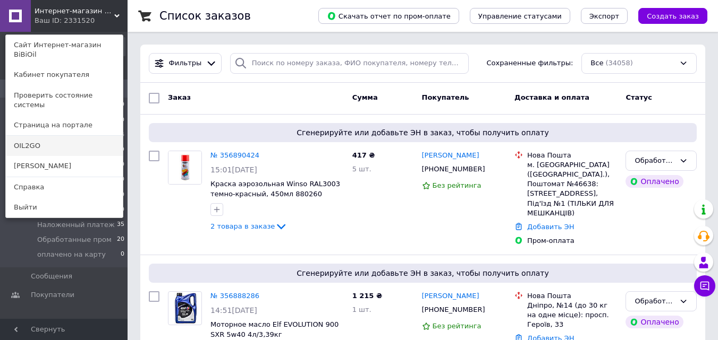
click at [59, 136] on link "OIL2GO" at bounding box center [64, 146] width 117 height 20
